Goal: Task Accomplishment & Management: Manage account settings

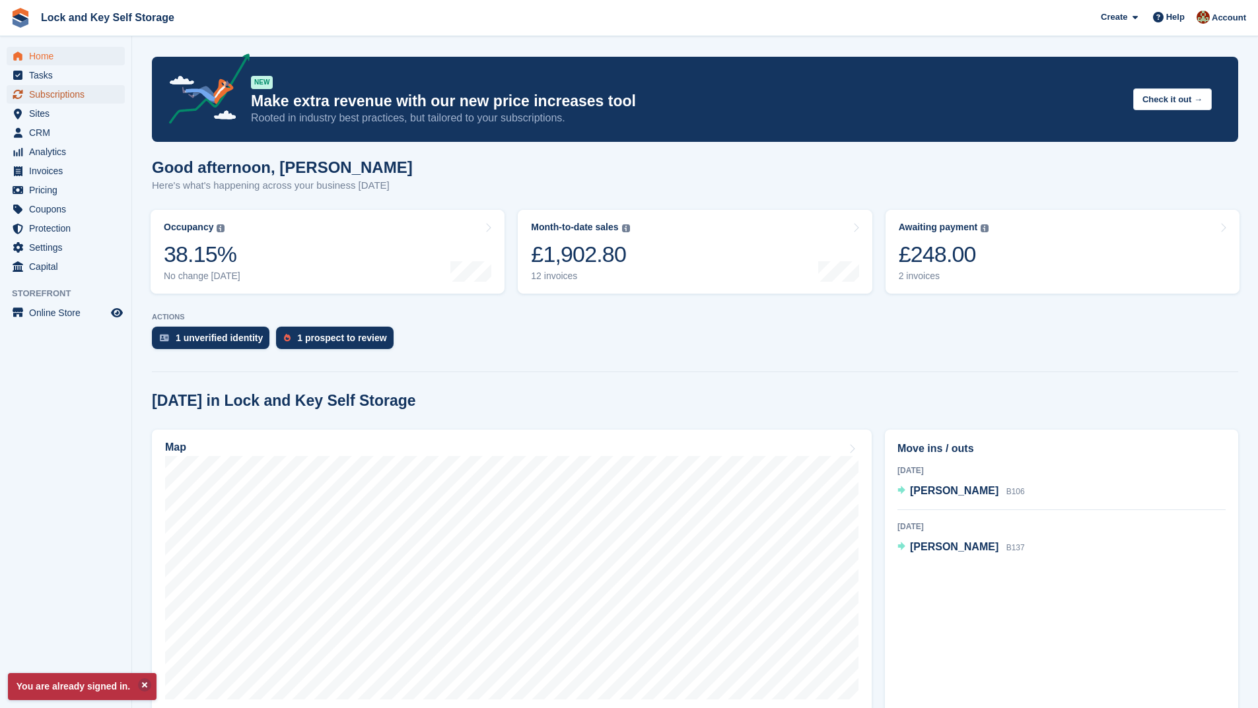
click at [89, 94] on span "Subscriptions" at bounding box center [68, 94] width 79 height 18
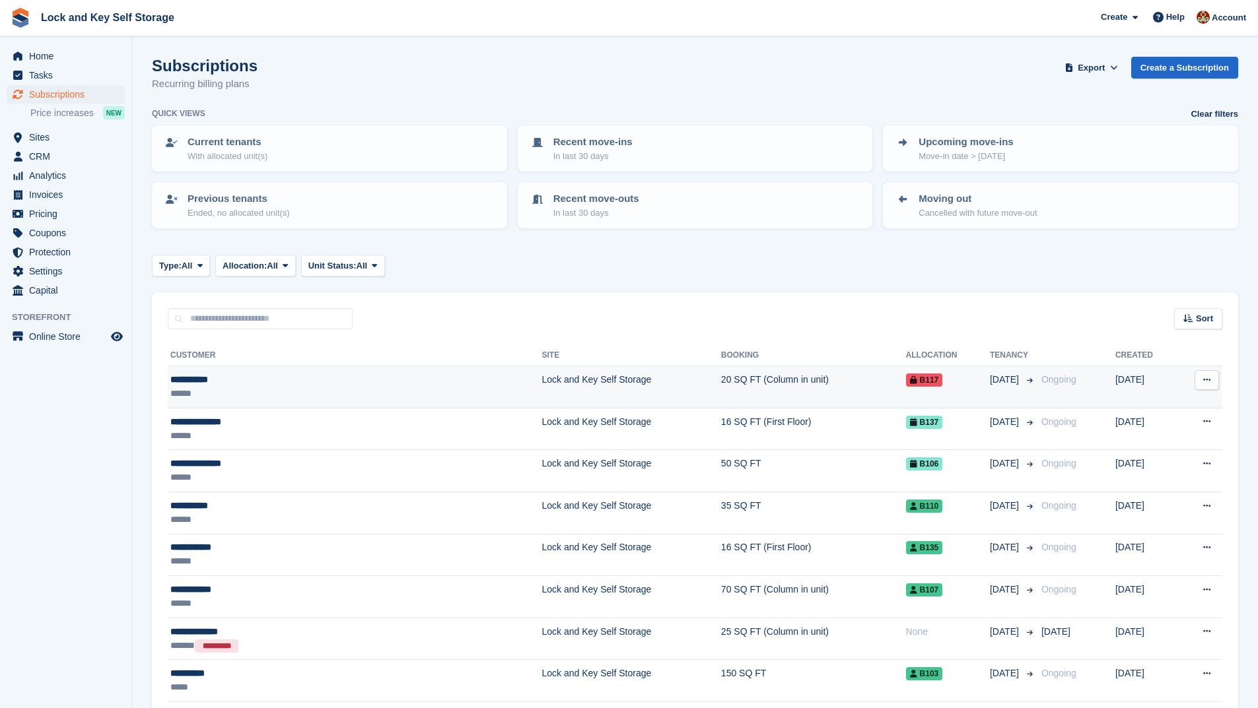
click at [547, 376] on td "Lock and Key Self Storage" at bounding box center [631, 387] width 179 height 42
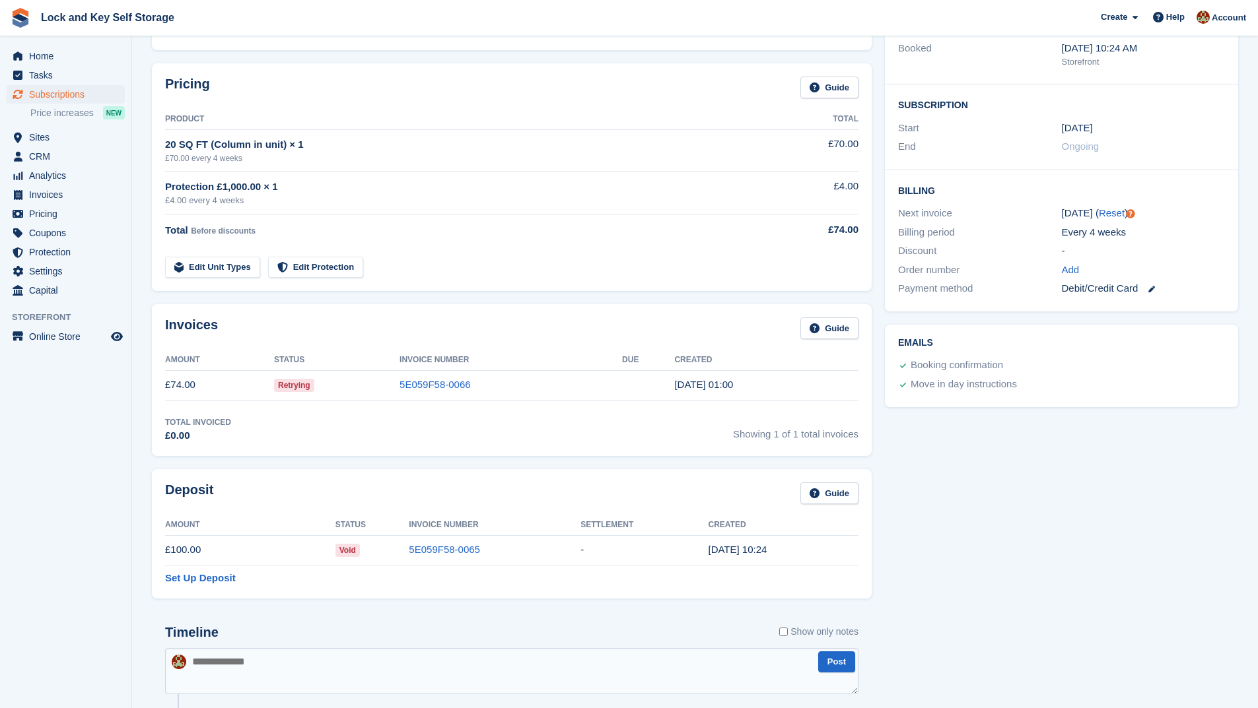
scroll to position [198, 0]
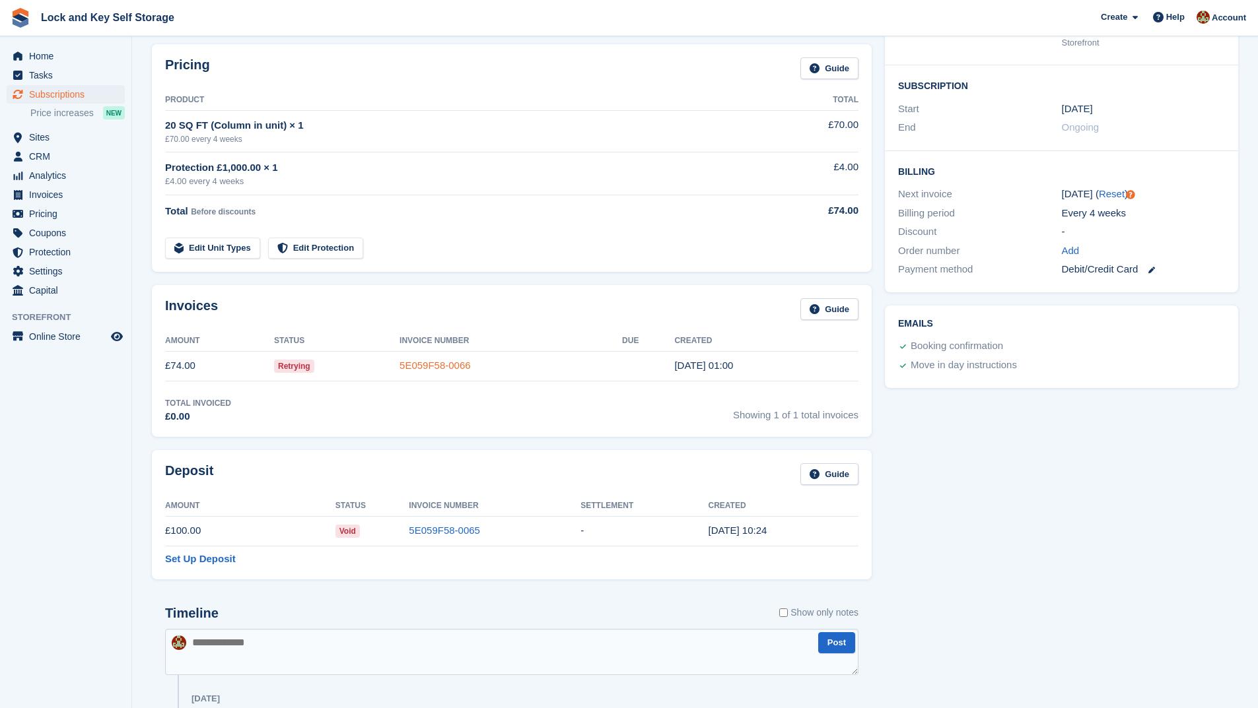
click at [429, 368] on link "5E059F58-0066" at bounding box center [434, 365] width 71 height 11
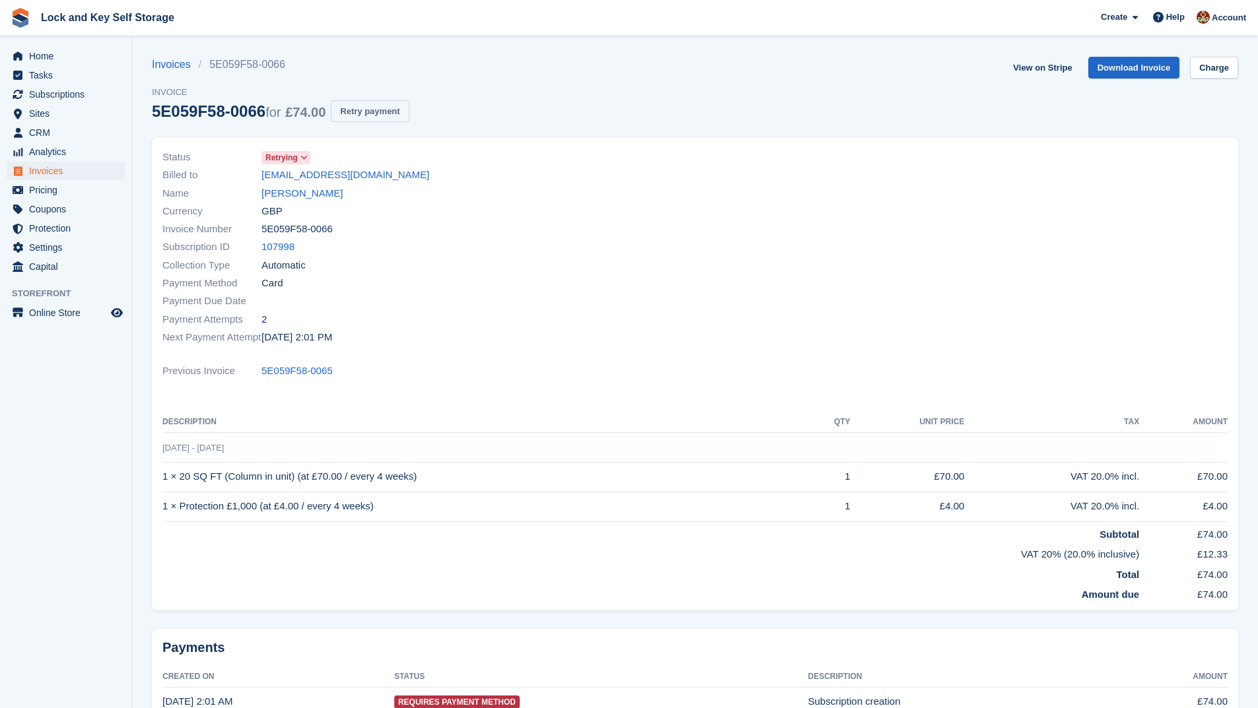
click at [382, 109] on button "Retry payment" at bounding box center [370, 111] width 78 height 22
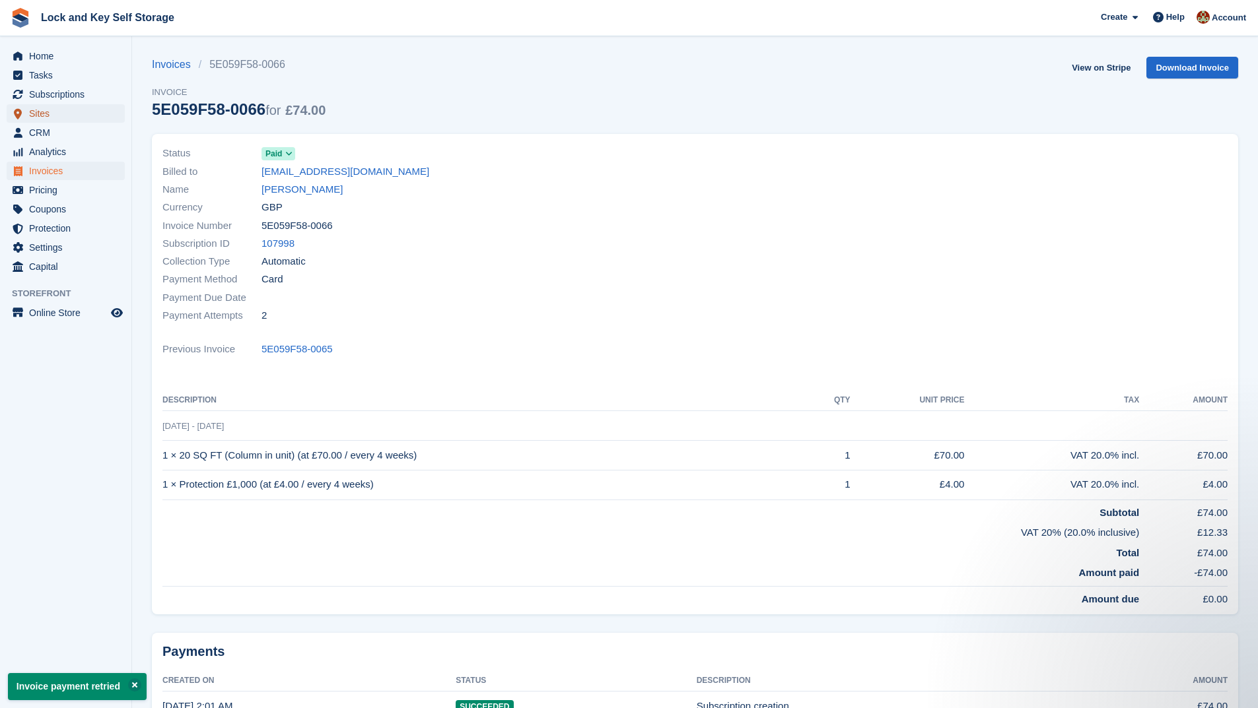
click at [67, 112] on span "Sites" at bounding box center [68, 113] width 79 height 18
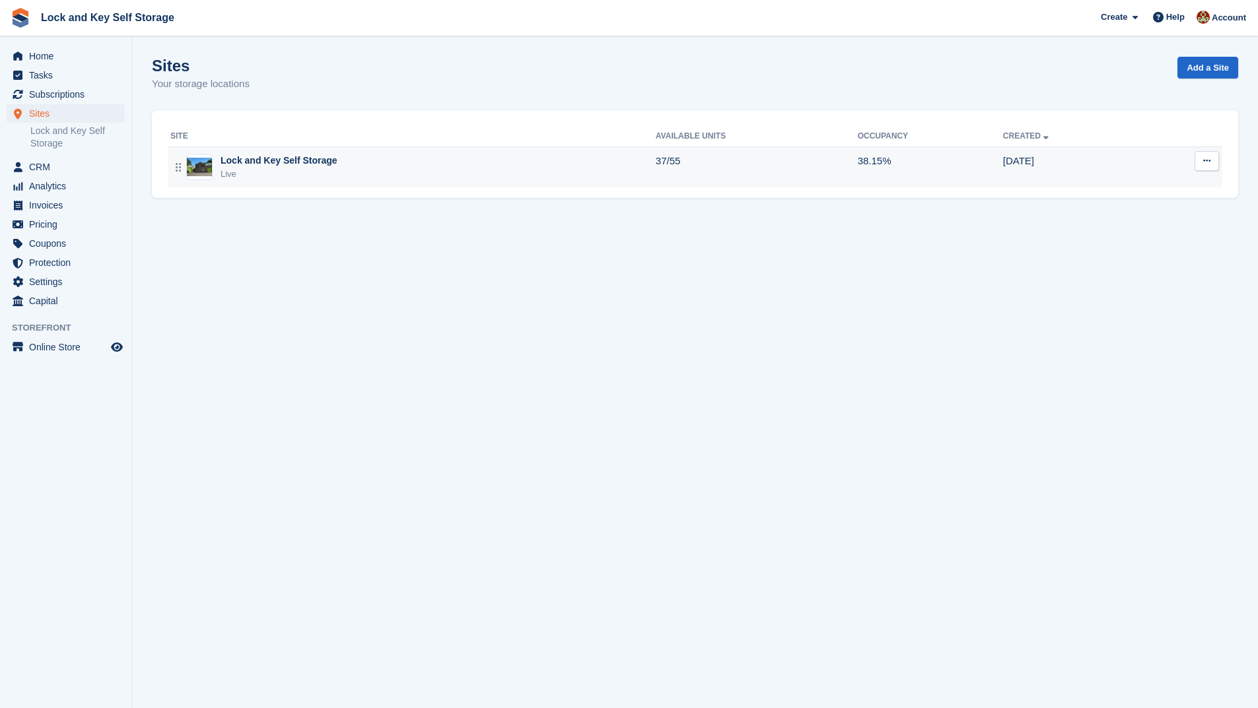
click at [244, 153] on td "Lock and Key Self Storage Live" at bounding box center [412, 167] width 488 height 41
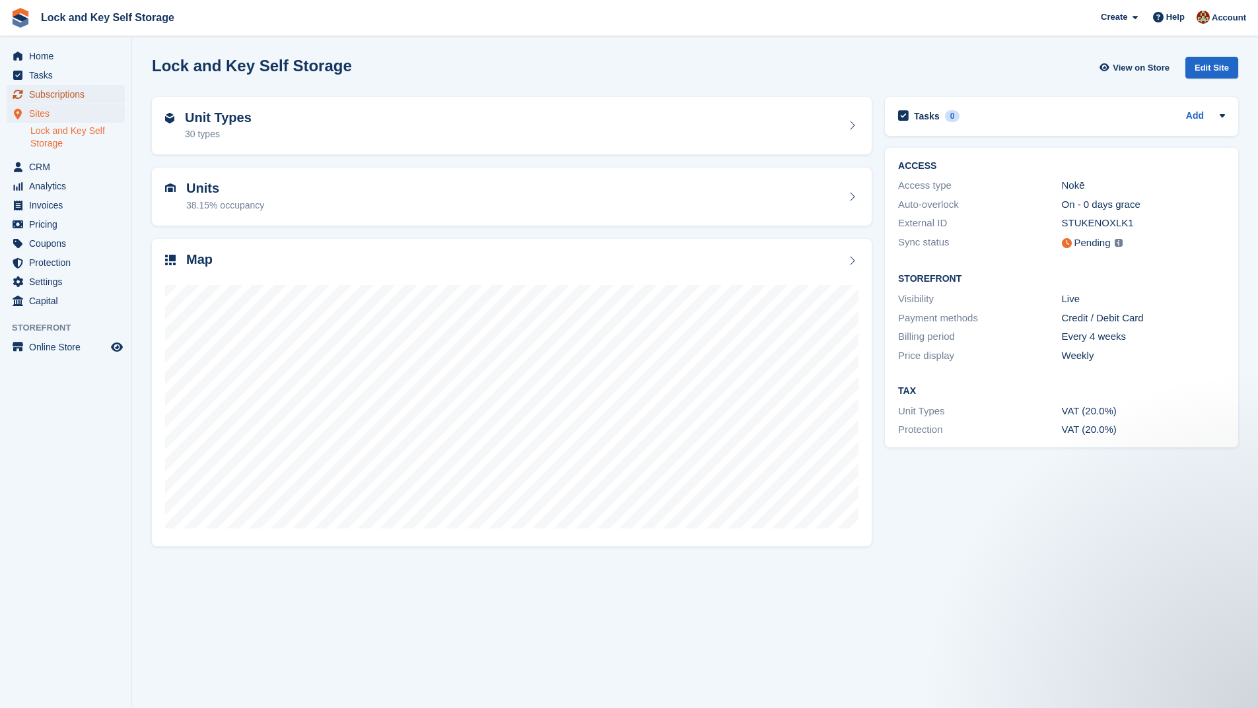
click at [69, 93] on span "Subscriptions" at bounding box center [68, 94] width 79 height 18
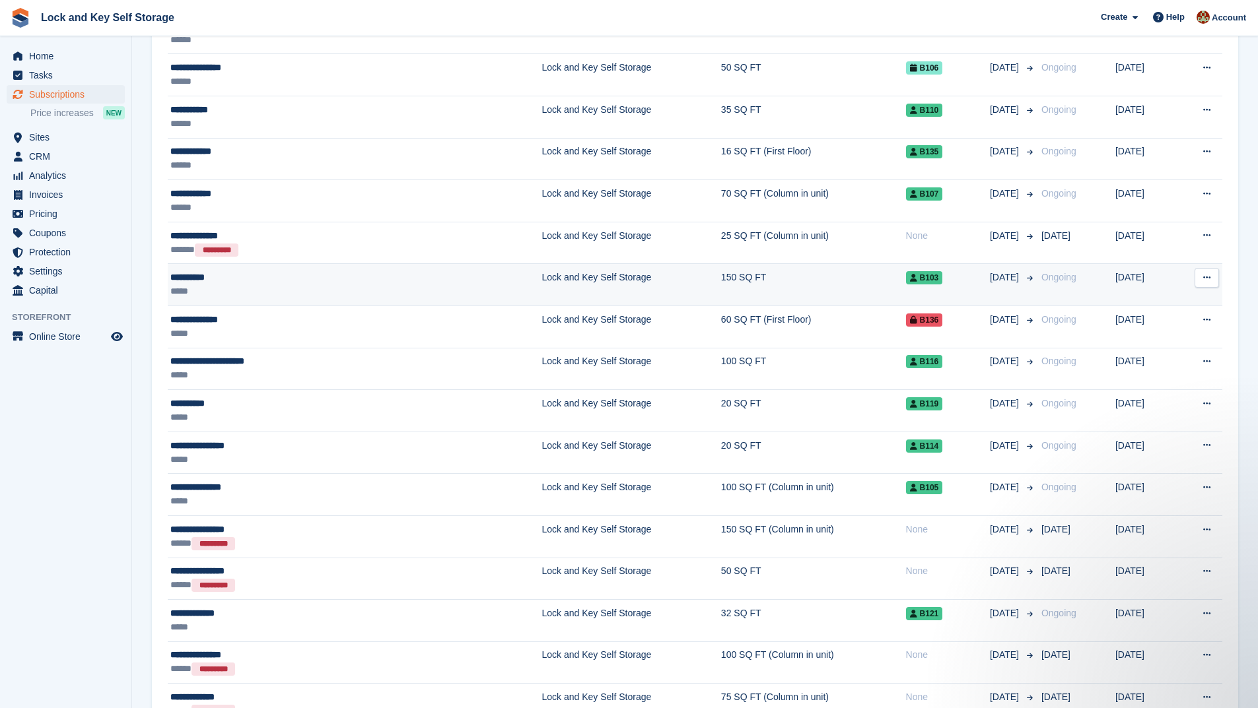
click at [259, 275] on div "**********" at bounding box center [283, 278] width 226 height 14
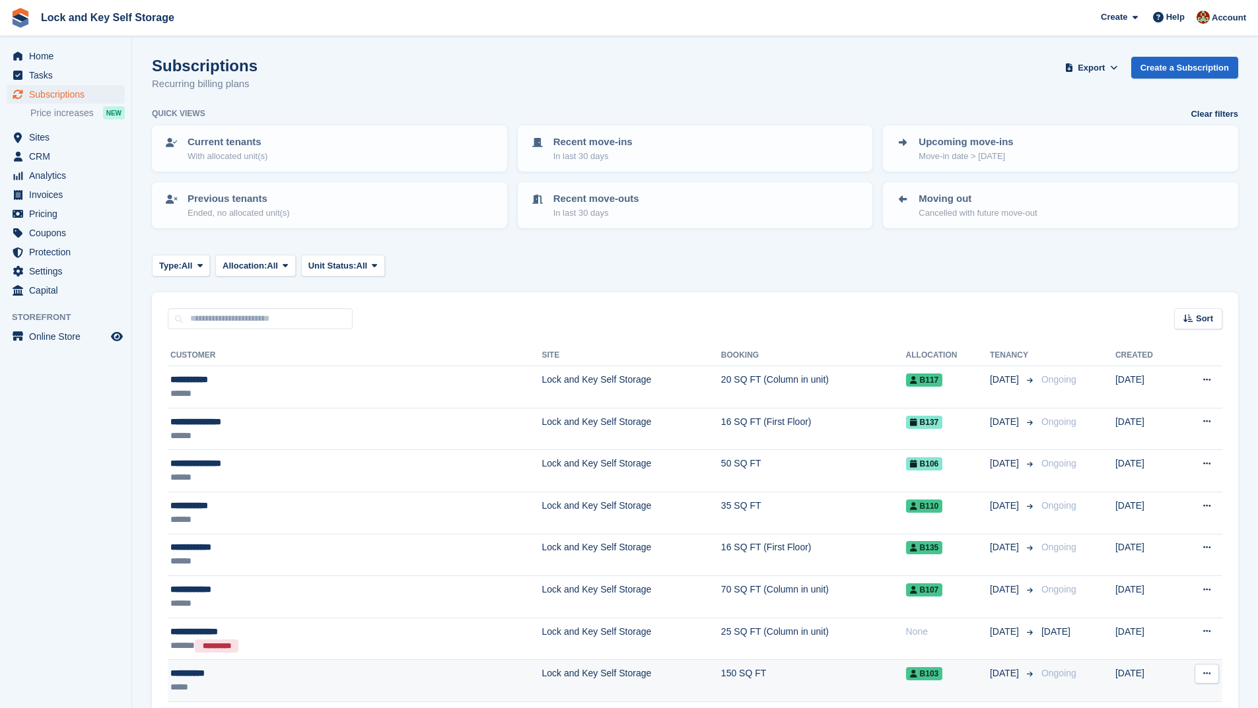
scroll to position [396, 0]
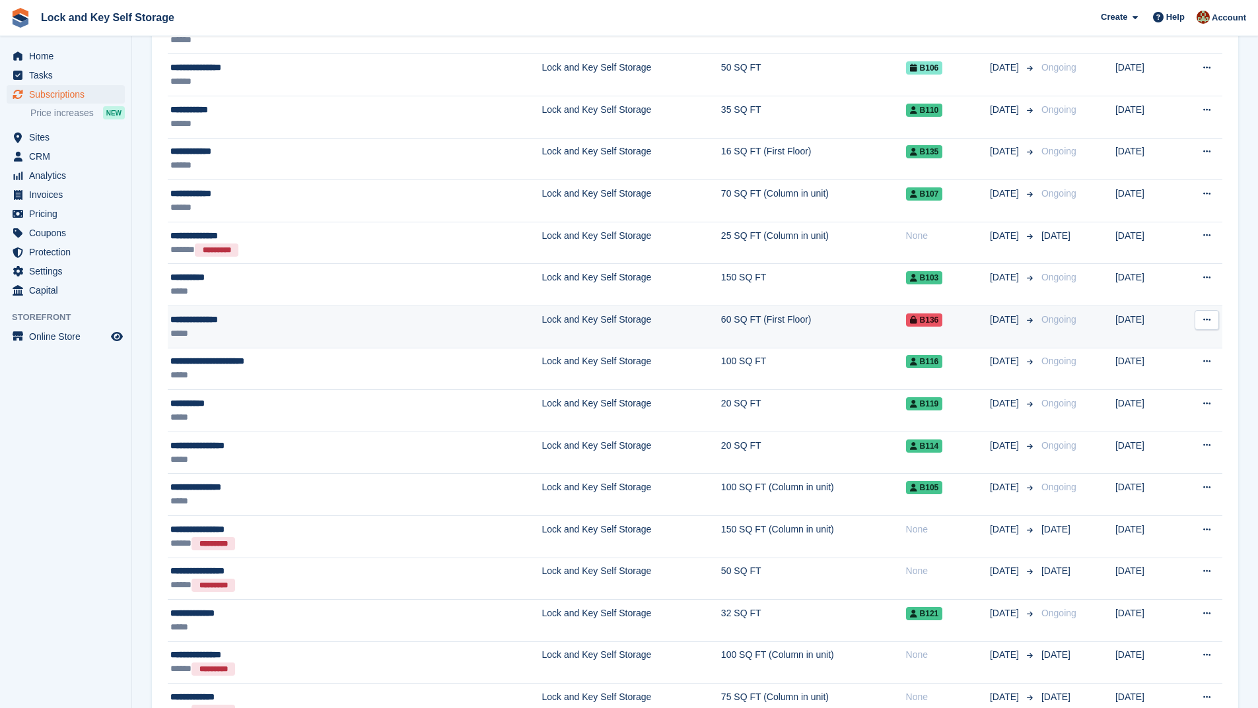
click at [280, 327] on div "*****" at bounding box center [283, 334] width 226 height 14
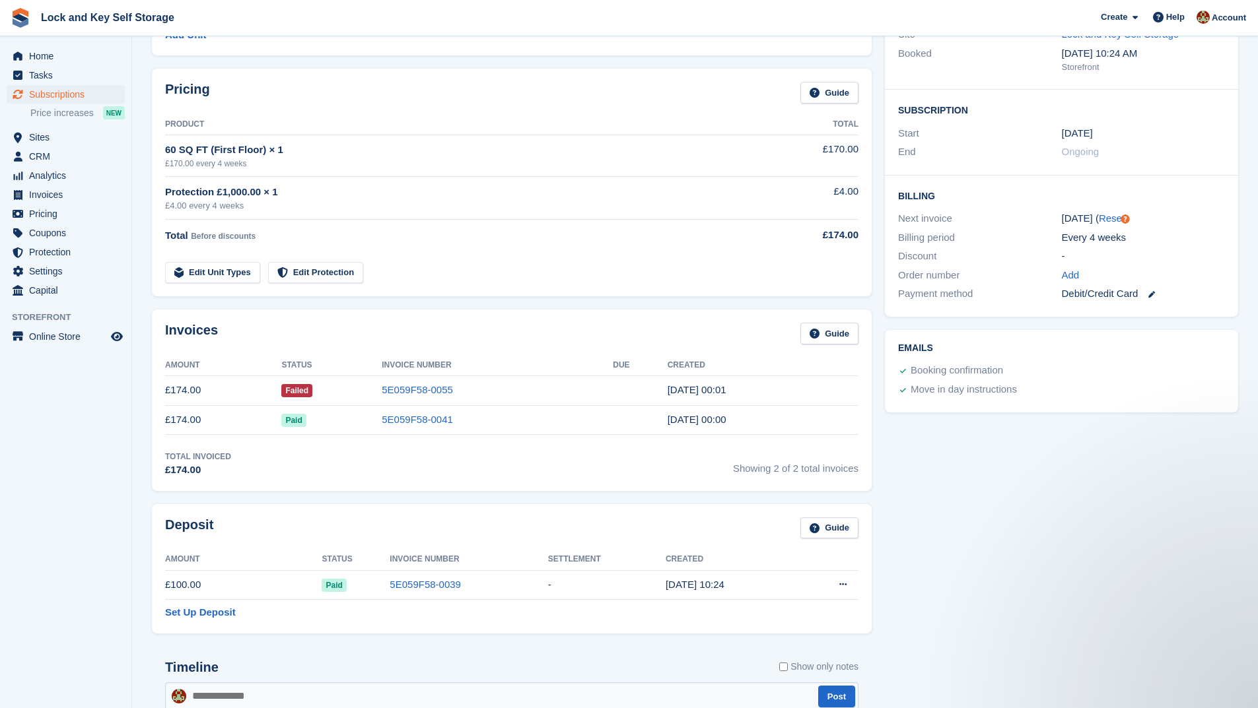
scroll to position [198, 0]
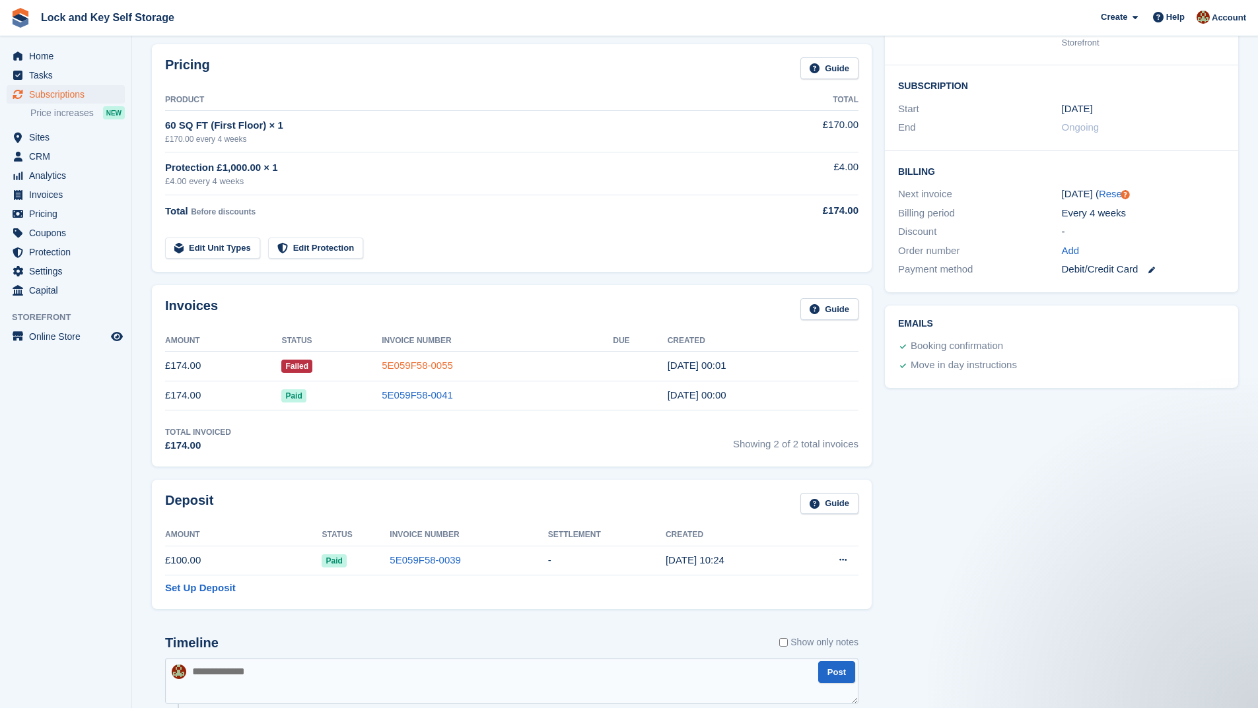
click at [438, 366] on link "5E059F58-0055" at bounding box center [417, 365] width 71 height 11
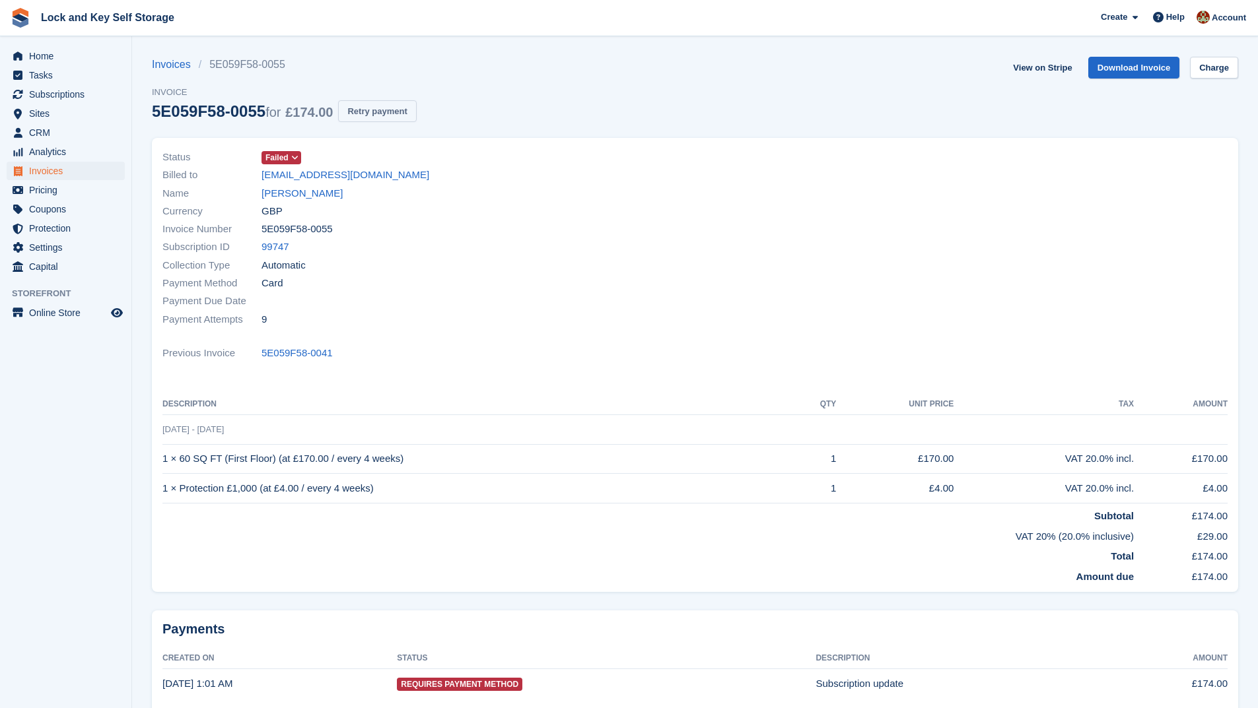
click at [395, 110] on button "Retry payment" at bounding box center [377, 111] width 78 height 22
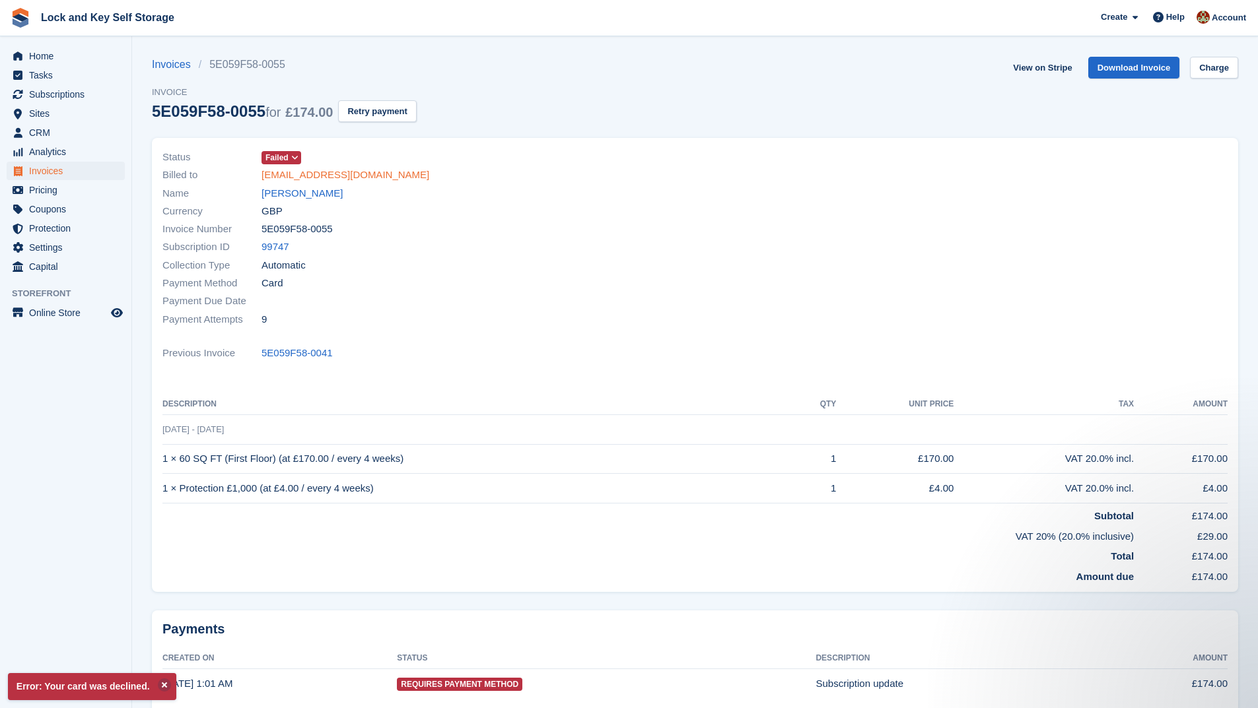
drag, startPoint x: 411, startPoint y: 174, endPoint x: 261, endPoint y: 176, distance: 149.2
click at [261, 176] on div "Billed to [EMAIL_ADDRESS][DOMAIN_NAME]" at bounding box center [424, 175] width 525 height 18
copy link "[EMAIL_ADDRESS][DOMAIN_NAME]"
click at [72, 93] on span "Subscriptions" at bounding box center [68, 94] width 79 height 18
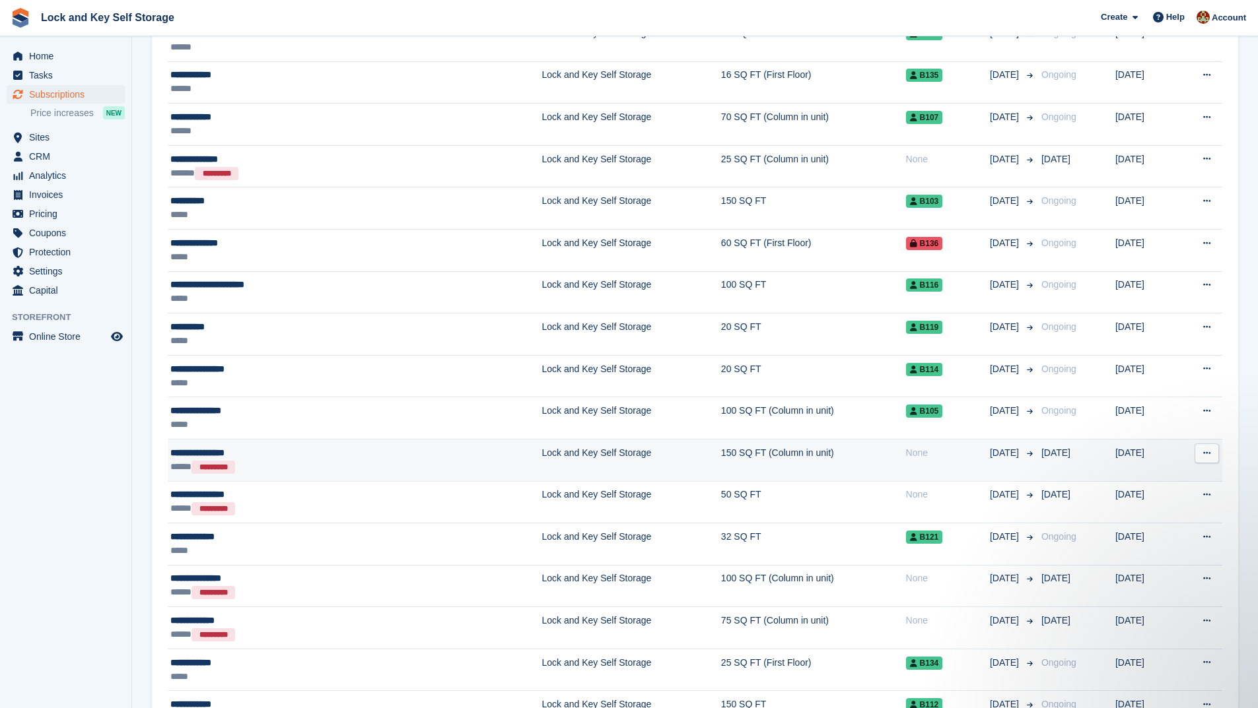
scroll to position [449, 0]
